Goal: Task Accomplishment & Management: Use online tool/utility

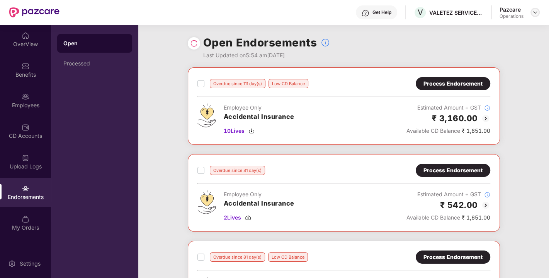
click at [532, 13] on img at bounding box center [535, 12] width 6 height 6
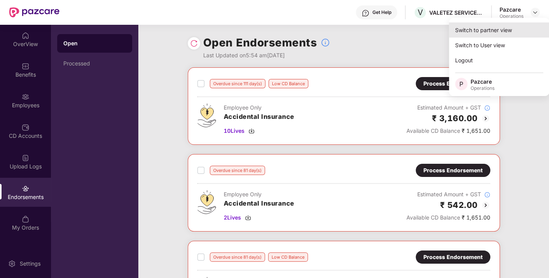
click at [489, 30] on div "Switch to partner view" at bounding box center [499, 29] width 100 height 15
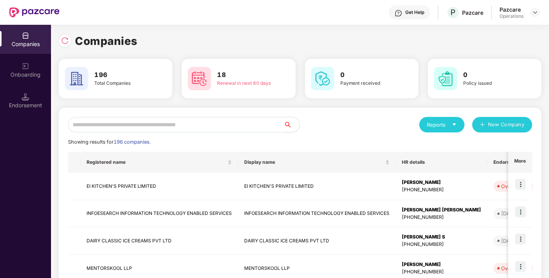
click at [148, 127] on input "text" at bounding box center [176, 124] width 216 height 15
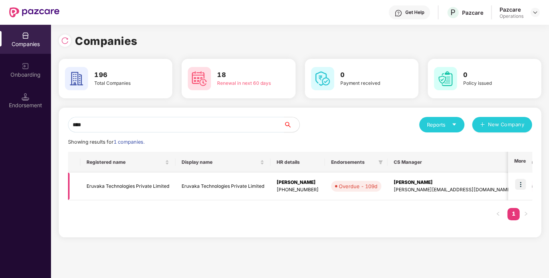
type input "****"
click at [521, 182] on img at bounding box center [520, 184] width 11 height 11
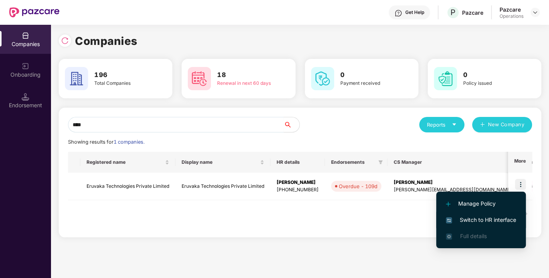
click at [482, 217] on span "Switch to HR interface" at bounding box center [481, 219] width 70 height 9
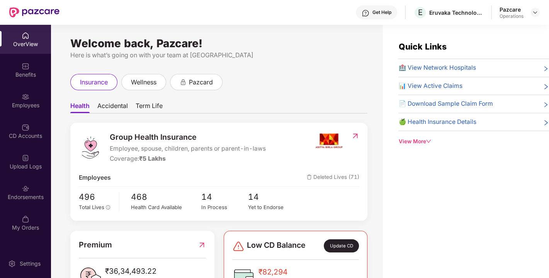
click at [21, 191] on div "Endorsements" at bounding box center [25, 191] width 51 height 29
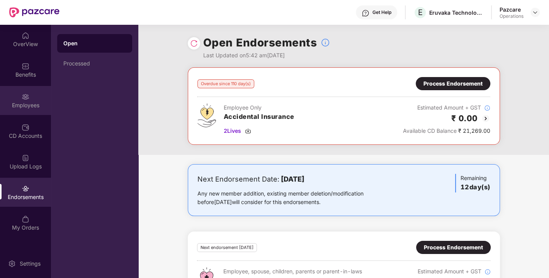
click at [24, 107] on div "Employees" at bounding box center [25, 105] width 51 height 8
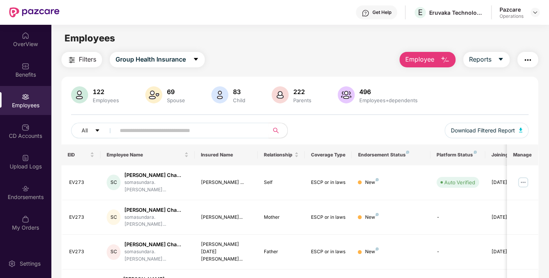
click at [94, 53] on button "Filters" at bounding box center [81, 59] width 41 height 15
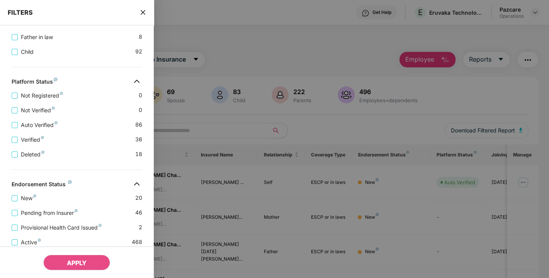
scroll to position [297, 0]
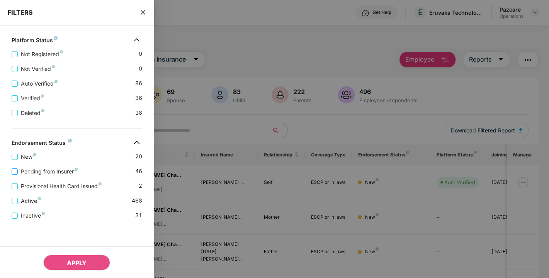
click at [40, 167] on span "Pending from Insurer" at bounding box center [49, 171] width 63 height 9
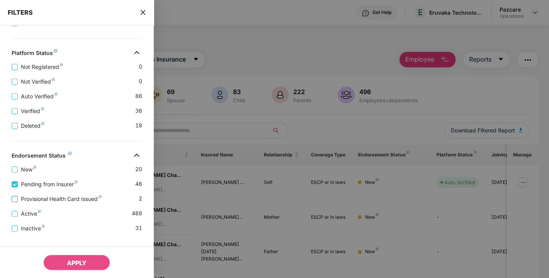
click at [51, 200] on span "Provisional Health Card Issued" at bounding box center [61, 198] width 87 height 9
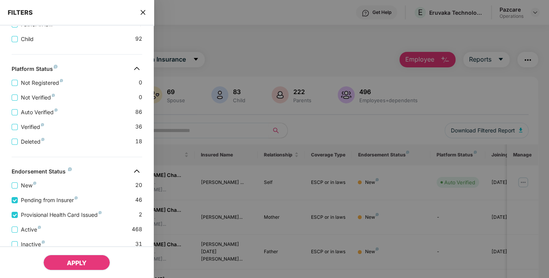
click at [72, 264] on span "APPLY" at bounding box center [77, 263] width 20 height 8
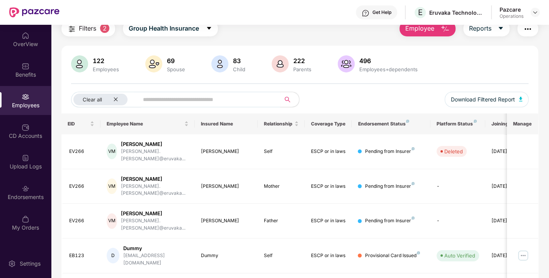
scroll to position [0, 0]
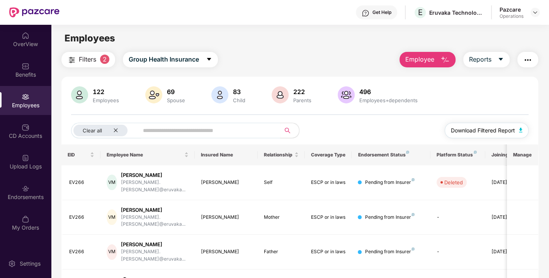
click at [521, 128] on img "button" at bounding box center [521, 130] width 4 height 5
click at [529, 57] on img "button" at bounding box center [527, 59] width 9 height 9
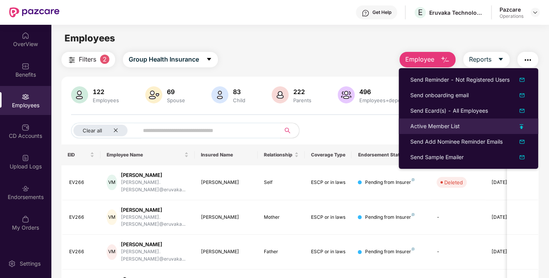
click at [437, 123] on div "Active Member List" at bounding box center [434, 126] width 49 height 9
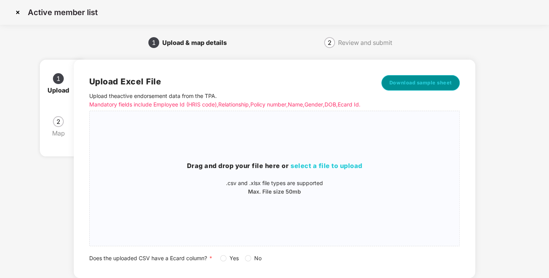
click at [421, 85] on span "Download sample sheet" at bounding box center [421, 83] width 63 height 8
click at [319, 171] on h3 "Drag and drop your file here or select a file to upload" at bounding box center [275, 166] width 370 height 10
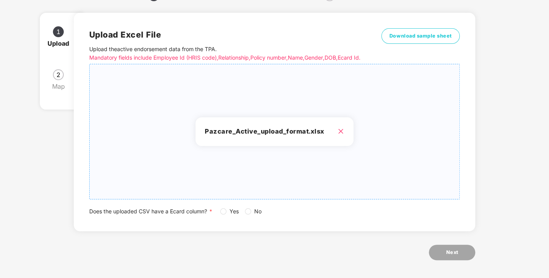
scroll to position [47, 0]
click at [342, 134] on icon "close" at bounding box center [341, 131] width 6 height 6
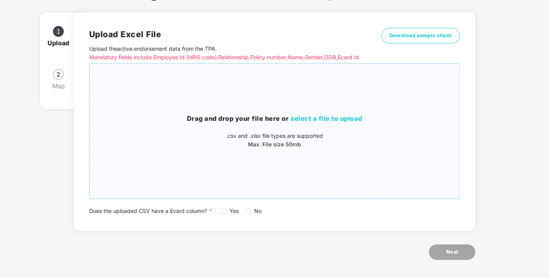
scroll to position [0, 0]
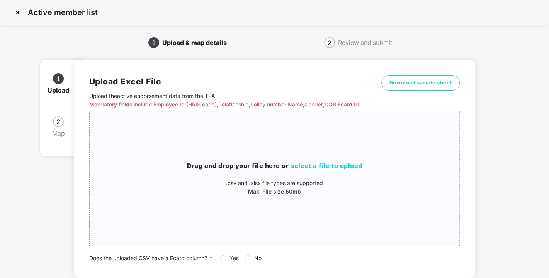
click at [308, 168] on div "Drag and drop your file here or select a file to upload .csv and .xlsx file typ…" at bounding box center [275, 178] width 370 height 122
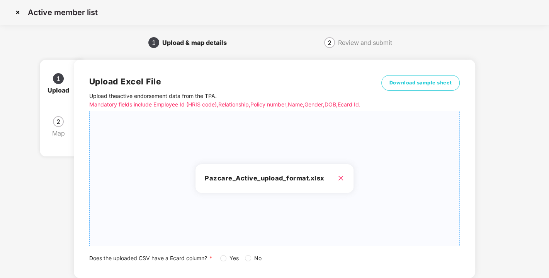
scroll to position [57, 0]
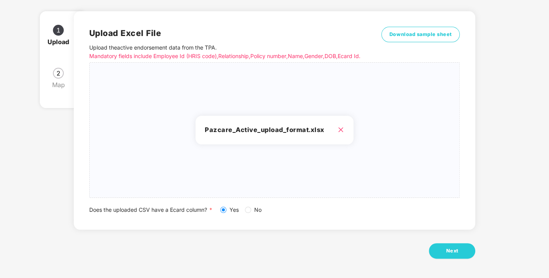
click at [226, 206] on span at bounding box center [223, 209] width 6 height 6
click at [337, 131] on h3 "Pazcare_Active_upload_format.xlsx" at bounding box center [274, 130] width 139 height 10
click at [336, 126] on h3 "Pazcare_Active_upload_format.xlsx" at bounding box center [274, 130] width 139 height 10
click at [445, 249] on button "Next" at bounding box center [452, 250] width 46 height 15
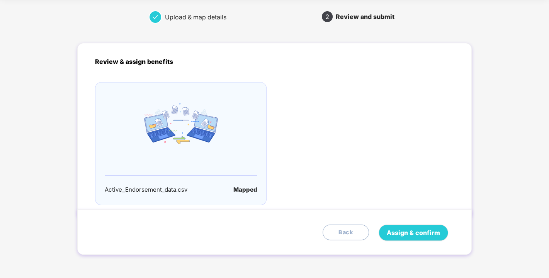
scroll to position [0, 0]
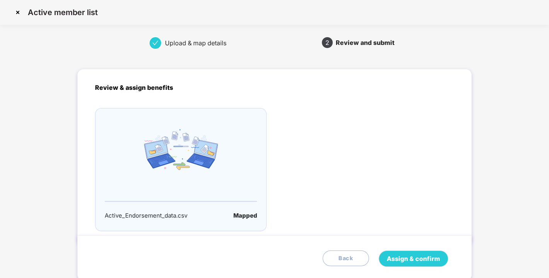
click at [351, 257] on span "Back" at bounding box center [346, 258] width 15 height 9
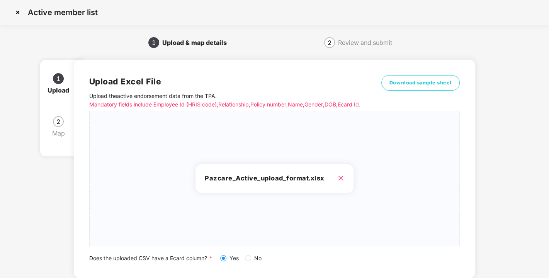
click at [13, 13] on img at bounding box center [18, 12] width 12 height 12
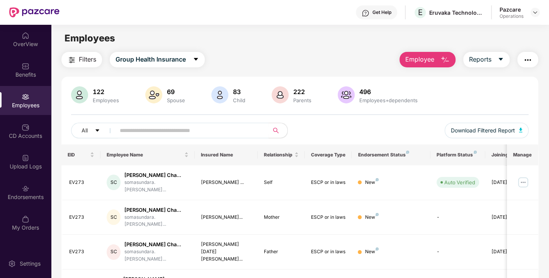
click at [528, 60] on img "button" at bounding box center [527, 59] width 9 height 9
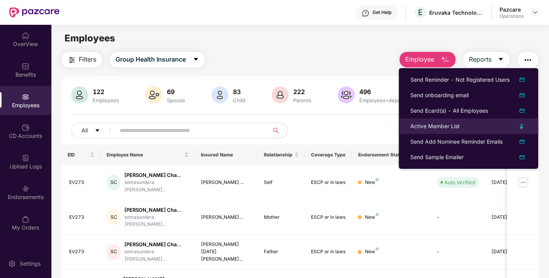
click at [430, 125] on div "Active Member List" at bounding box center [434, 126] width 49 height 9
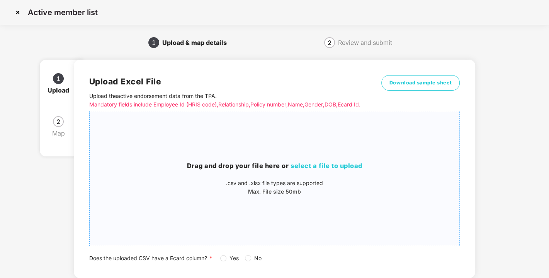
click at [318, 169] on span "select a file to upload" at bounding box center [327, 166] width 72 height 8
click at [15, 11] on img at bounding box center [18, 12] width 12 height 12
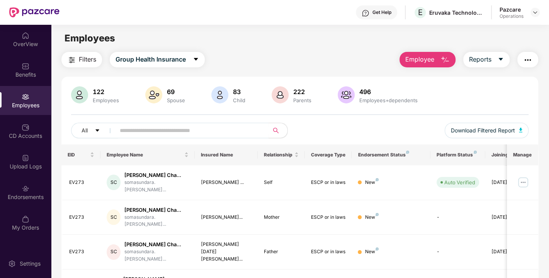
drag, startPoint x: 477, startPoint y: 94, endPoint x: 463, endPoint y: 88, distance: 15.0
click at [463, 88] on div "122 Employees 69 Spouse 83 Child 222 Parents 496 Employees+dependents" at bounding box center [300, 95] width 458 height 19
drag, startPoint x: 463, startPoint y: 88, endPoint x: 494, endPoint y: 94, distance: 30.7
click at [494, 94] on div "122 Employees 69 Spouse 83 Child 222 Parents 496 Employees+dependents" at bounding box center [300, 95] width 458 height 19
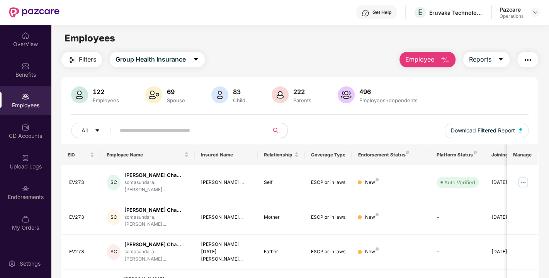
click at [532, 61] on img "button" at bounding box center [527, 59] width 9 height 9
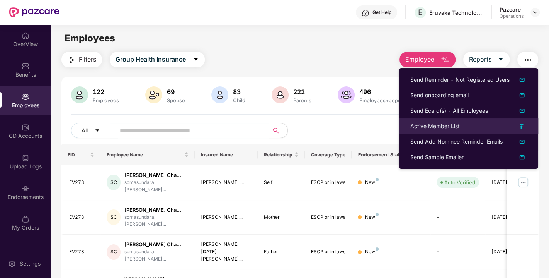
click at [439, 127] on div "Active Member List" at bounding box center [434, 126] width 49 height 9
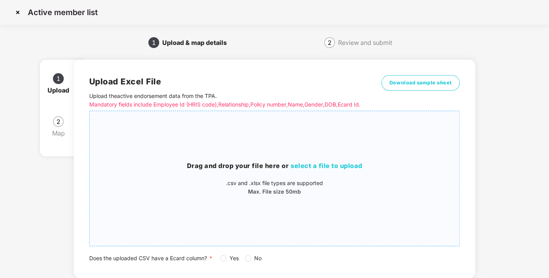
click at [311, 169] on span "select a file to upload" at bounding box center [327, 166] width 72 height 8
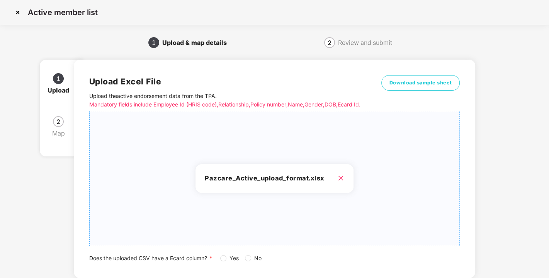
scroll to position [57, 0]
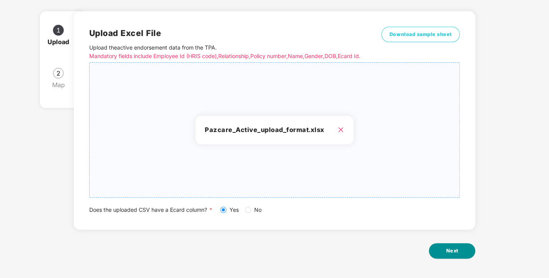
click at [452, 250] on span "Next" at bounding box center [452, 251] width 12 height 8
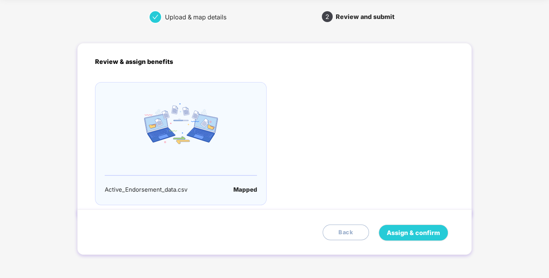
scroll to position [0, 0]
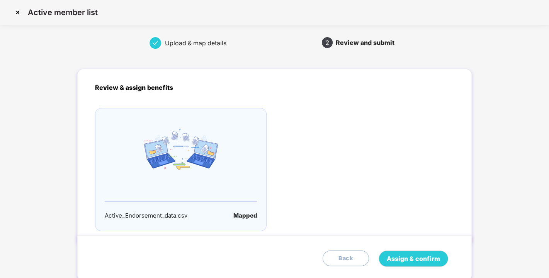
click at [452, 250] on div "Assign & confirm Back" at bounding box center [276, 258] width 363 height 16
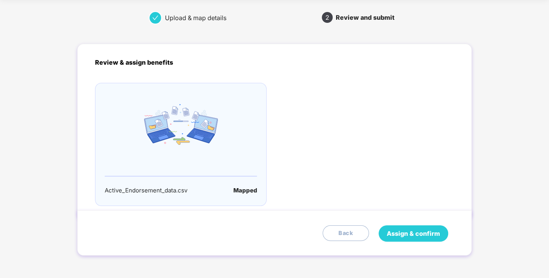
click at [409, 228] on span "Assign & confirm" at bounding box center [413, 233] width 53 height 10
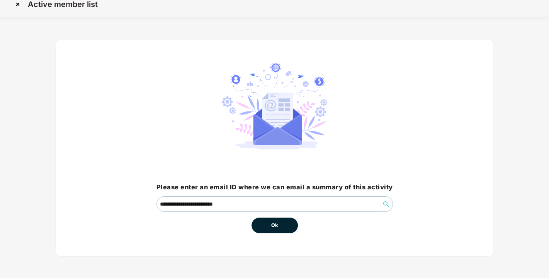
scroll to position [0, 0]
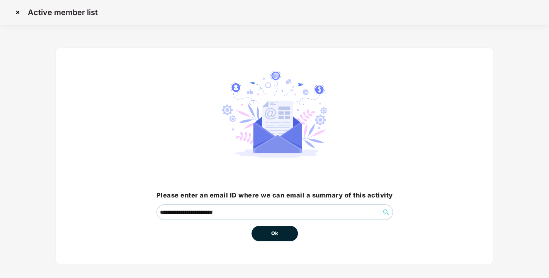
click at [276, 230] on span "Ok" at bounding box center [274, 233] width 7 height 8
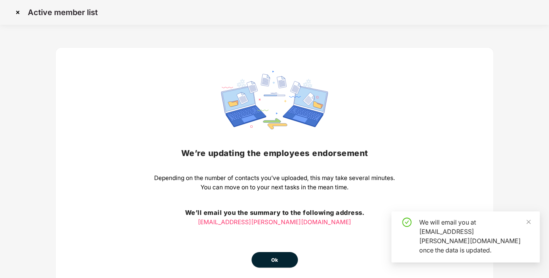
scroll to position [34, 0]
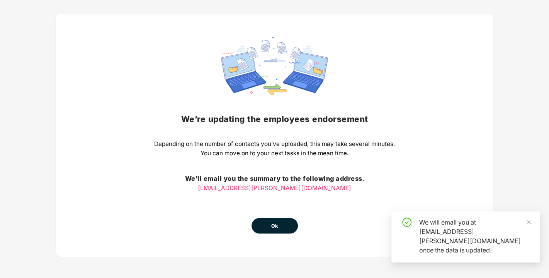
click at [272, 225] on span "Ok" at bounding box center [274, 226] width 7 height 8
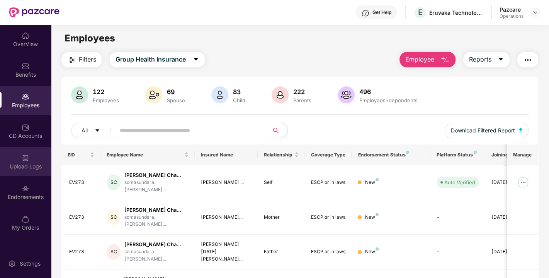
click at [28, 161] on img at bounding box center [26, 158] width 8 height 8
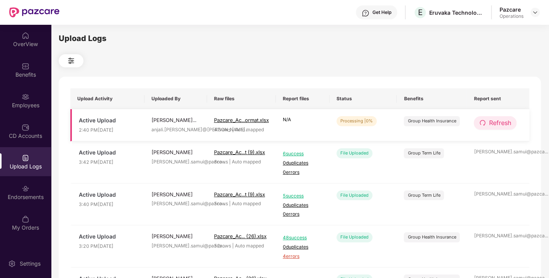
click at [501, 121] on span "Refresh" at bounding box center [500, 123] width 22 height 10
click at [501, 121] on span "Refresh" at bounding box center [501, 123] width 22 height 10
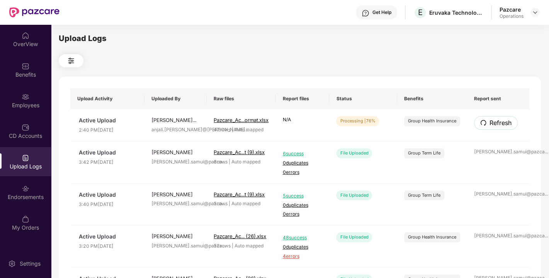
click at [501, 121] on span "Refresh" at bounding box center [501, 123] width 22 height 10
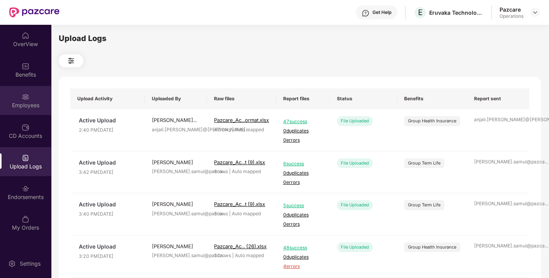
click at [27, 102] on div "Employees" at bounding box center [25, 105] width 51 height 8
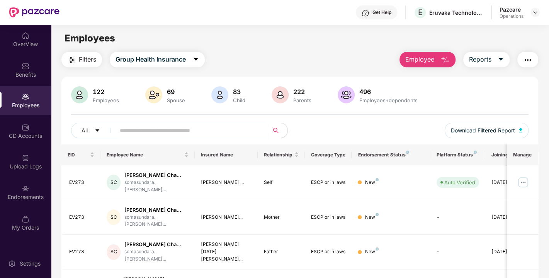
click at [92, 58] on span "Filters" at bounding box center [87, 59] width 17 height 10
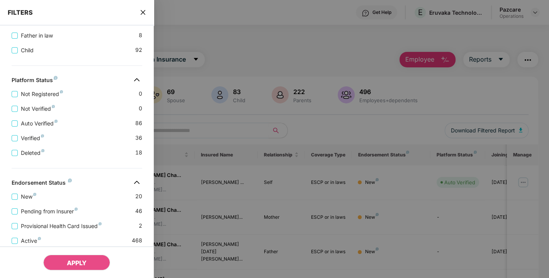
scroll to position [297, 0]
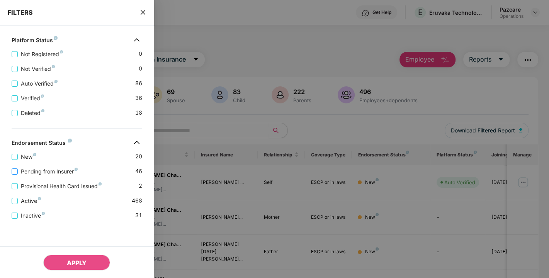
click at [37, 169] on span "Pending from Insurer" at bounding box center [49, 171] width 63 height 9
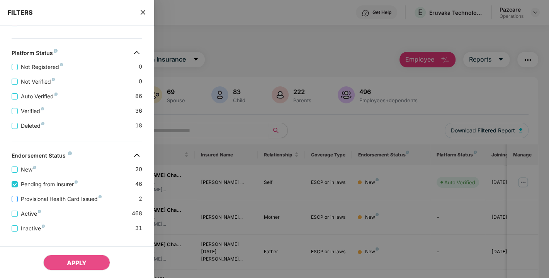
click at [42, 203] on span "Provisional Health Card Issued" at bounding box center [61, 198] width 87 height 9
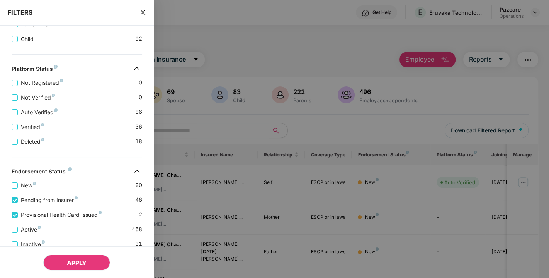
click at [74, 259] on span "APPLY" at bounding box center [77, 263] width 20 height 8
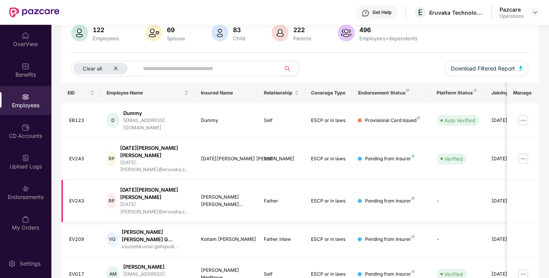
scroll to position [0, 0]
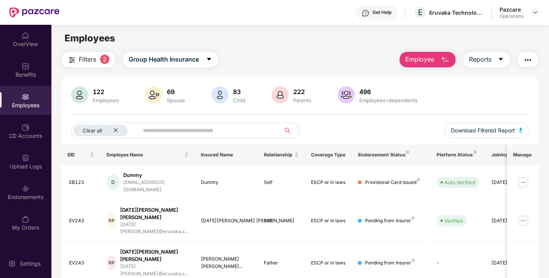
click at [82, 56] on span "Filters" at bounding box center [87, 59] width 17 height 10
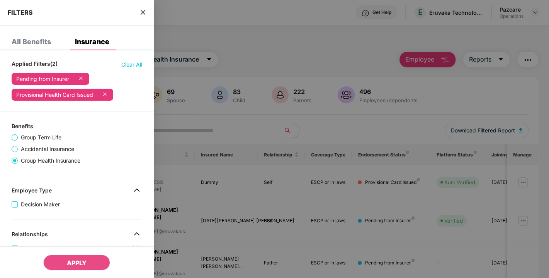
click at [140, 11] on div "FILTERS" at bounding box center [77, 13] width 154 height 26
click at [142, 11] on icon "close" at bounding box center [143, 12] width 6 height 6
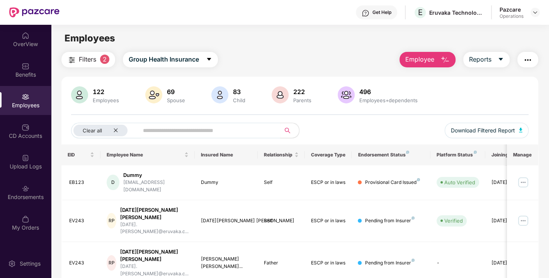
click at [94, 61] on span "Filters" at bounding box center [87, 59] width 17 height 10
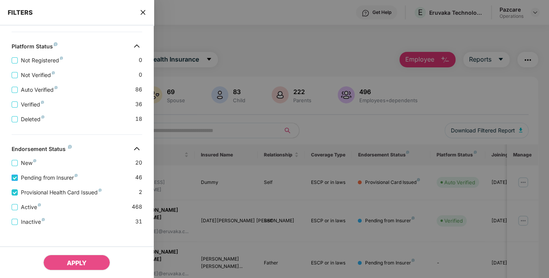
click at [40, 179] on span "Pending from Insurer" at bounding box center [49, 177] width 63 height 9
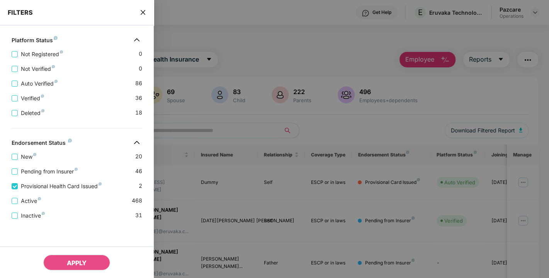
click at [40, 179] on div "Provisional Health Card Issued 2" at bounding box center [77, 182] width 131 height 15
click at [32, 172] on span "Pending from Insurer" at bounding box center [49, 171] width 63 height 9
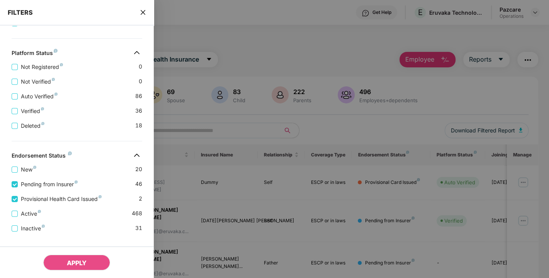
click at [31, 196] on div "Provisional Health Card Issued 2" at bounding box center [77, 195] width 131 height 15
click at [28, 198] on span "Provisional Health Card Issued" at bounding box center [61, 198] width 87 height 9
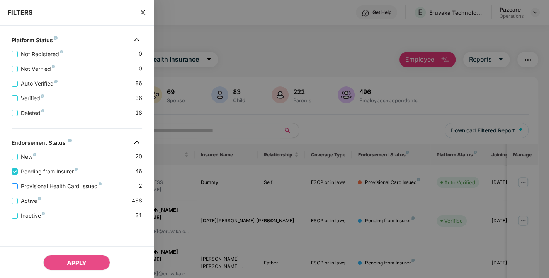
click at [39, 184] on span "Provisional Health Card Issued" at bounding box center [61, 186] width 87 height 9
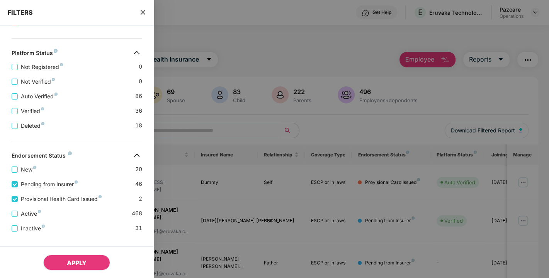
click at [70, 262] on span "APPLY" at bounding box center [77, 263] width 20 height 8
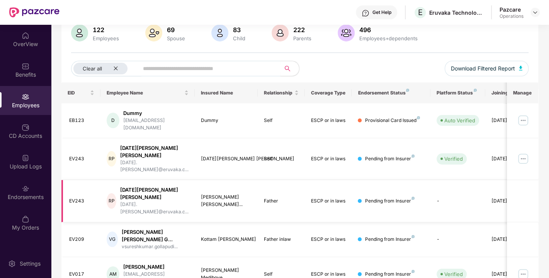
scroll to position [0, 0]
